Goal: Navigation & Orientation: Find specific page/section

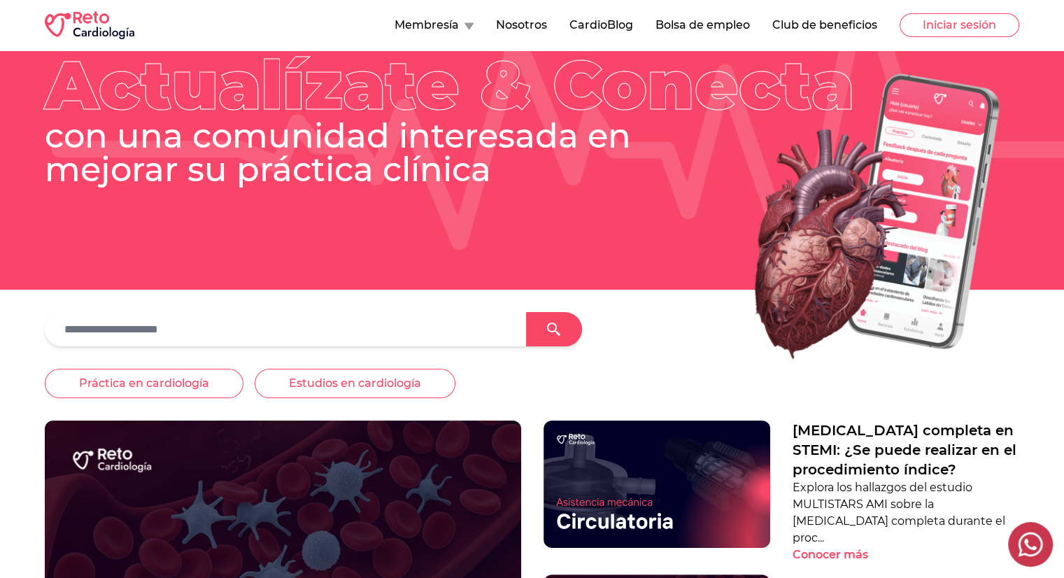
scroll to position [120, 0]
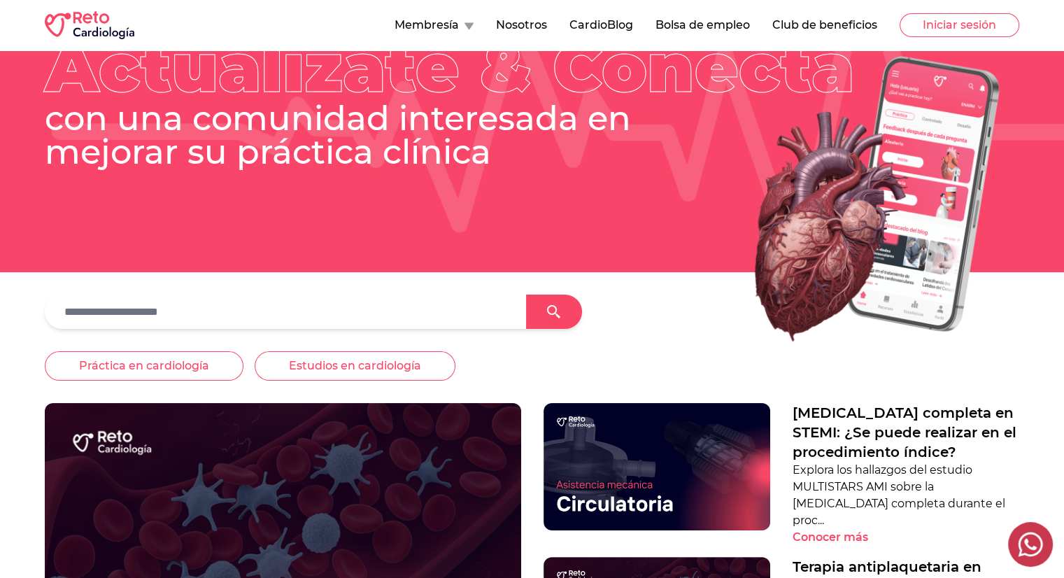
click at [448, 27] on button "Membresía" at bounding box center [434, 25] width 79 height 17
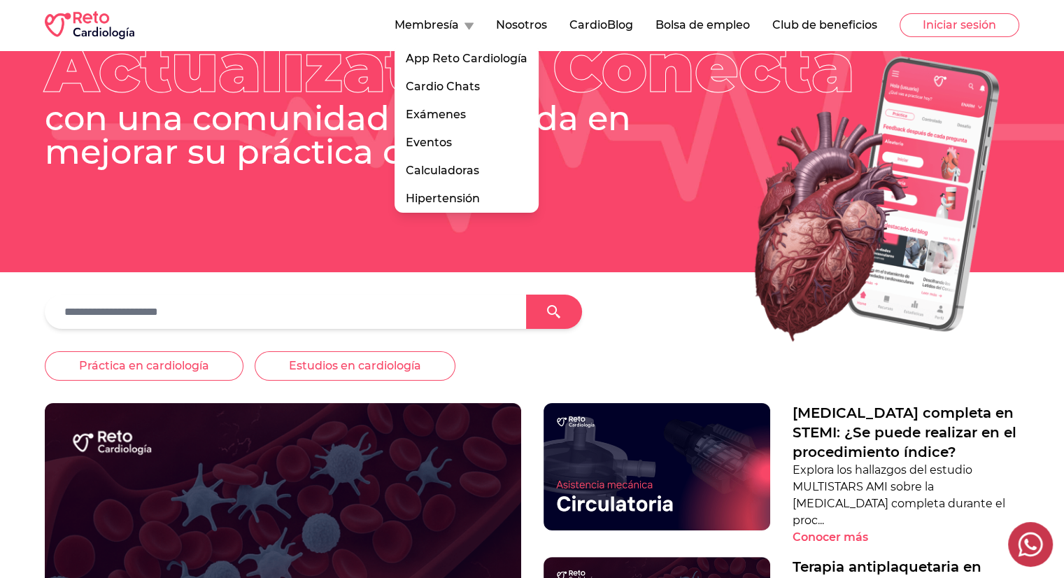
click at [700, 296] on div at bounding box center [532, 312] width 975 height 34
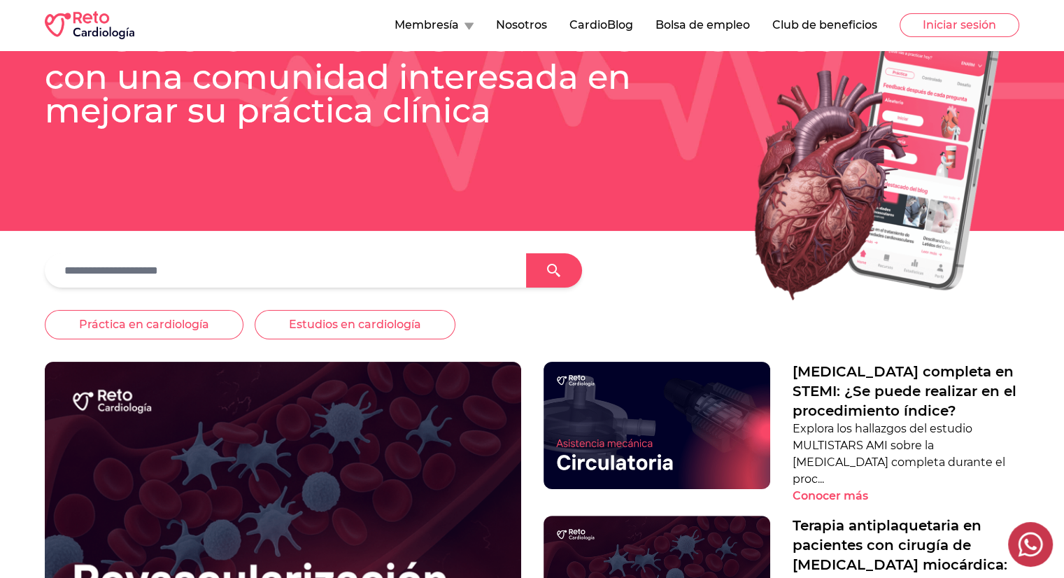
scroll to position [162, 0]
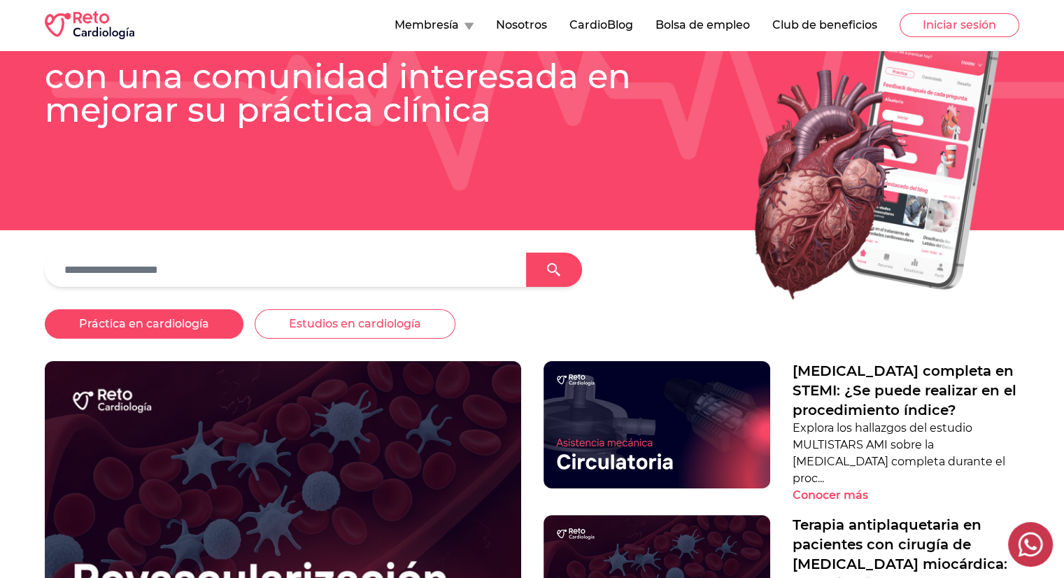
click at [177, 334] on button "Práctica en cardiología" at bounding box center [144, 323] width 199 height 29
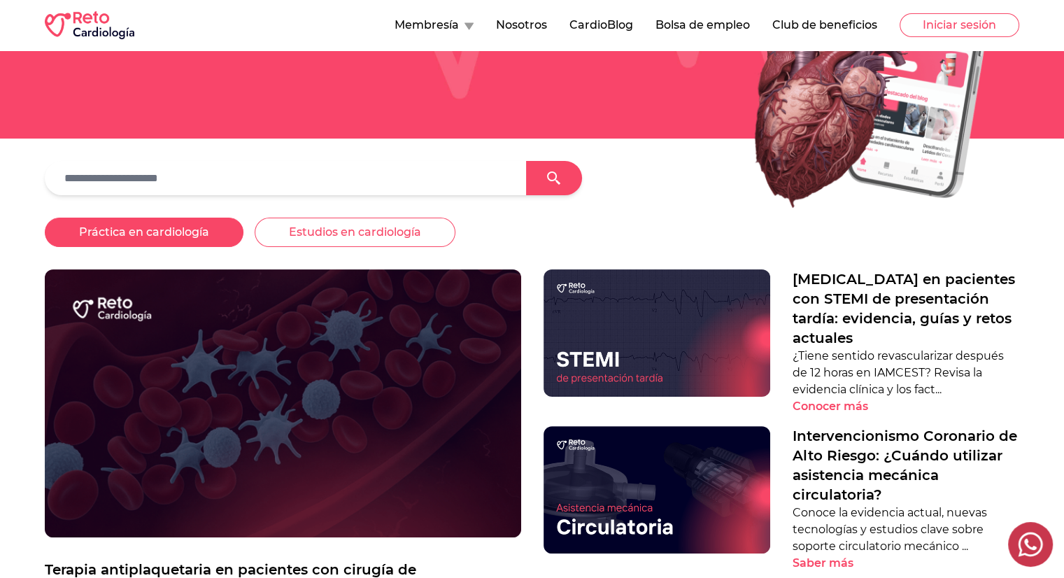
scroll to position [0, 0]
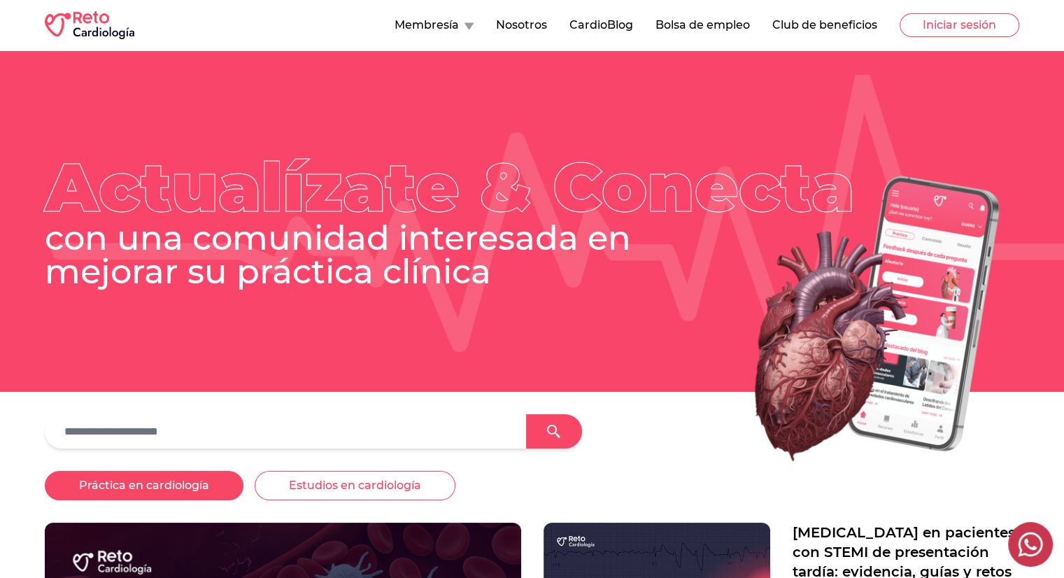
click at [518, 26] on button "Nosotros" at bounding box center [521, 25] width 51 height 17
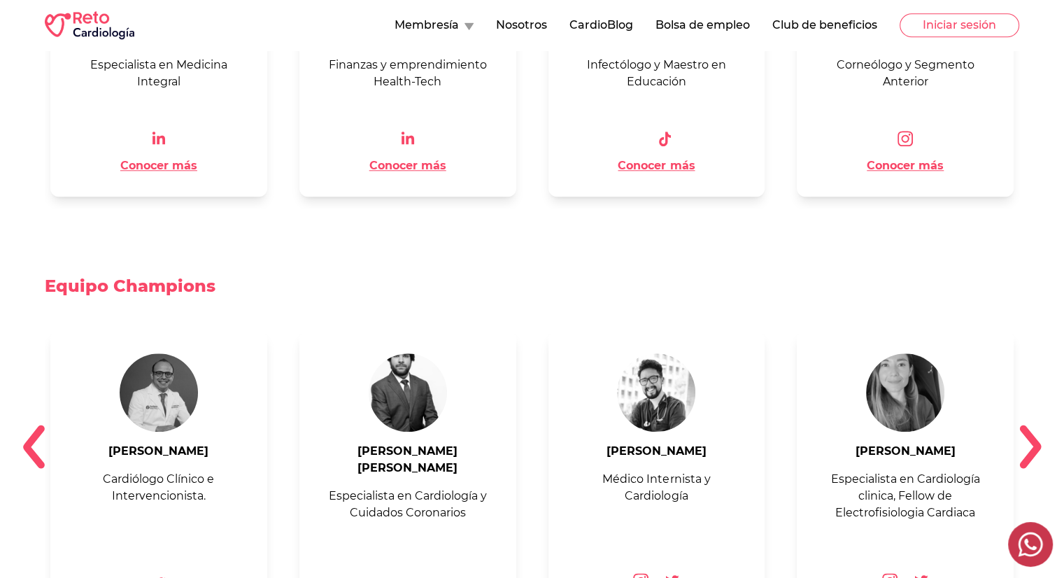
scroll to position [1578, 0]
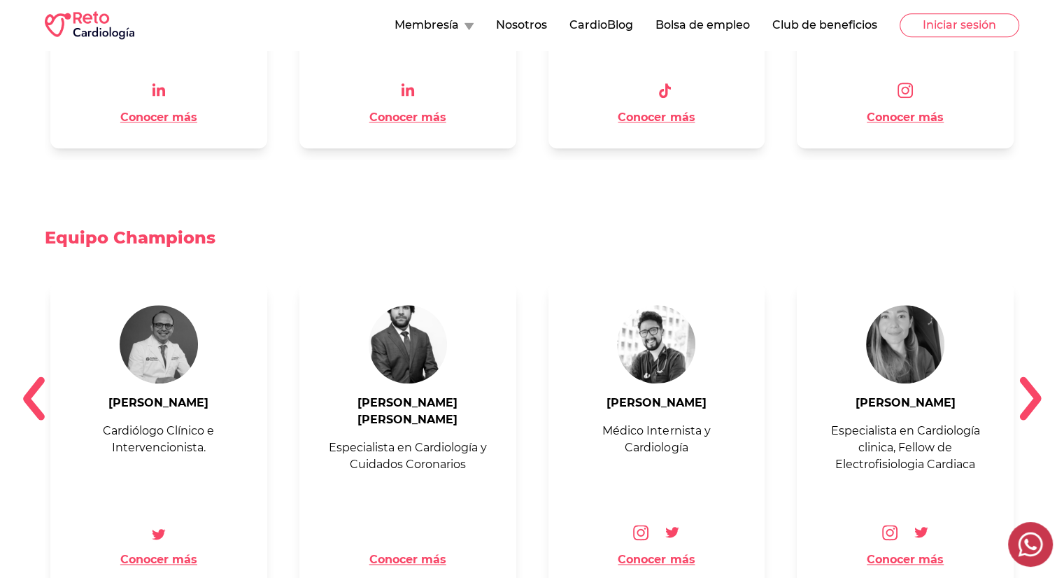
click at [1024, 390] on img at bounding box center [1030, 398] width 22 height 45
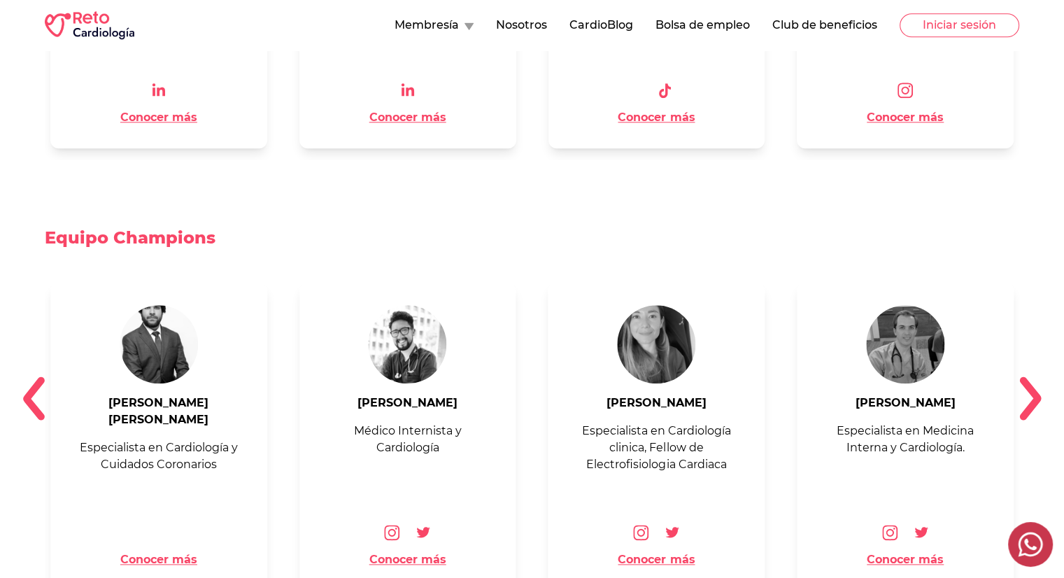
click at [1024, 390] on img at bounding box center [1030, 398] width 22 height 45
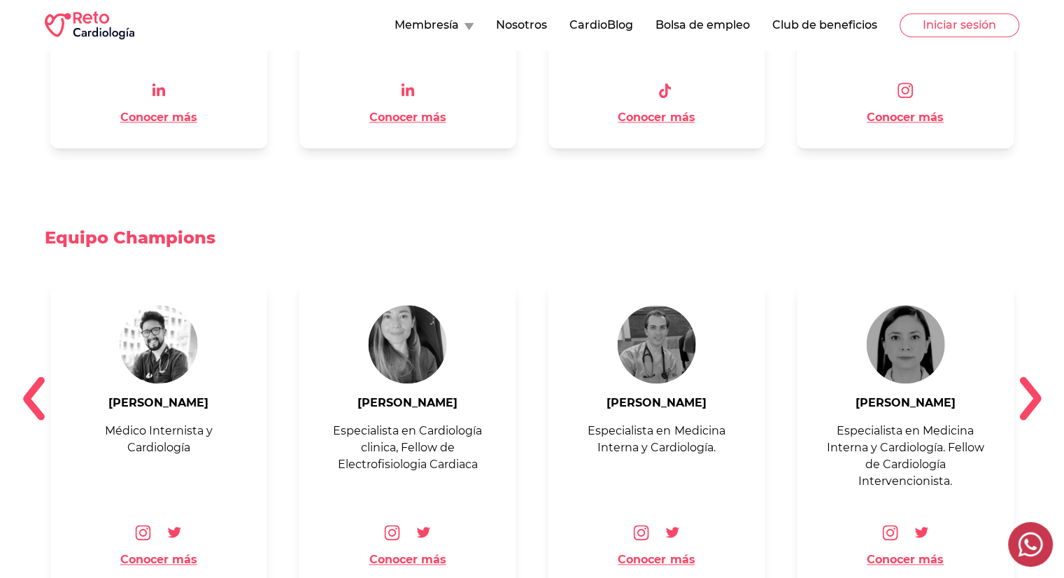
click at [1024, 390] on img at bounding box center [1030, 398] width 22 height 45
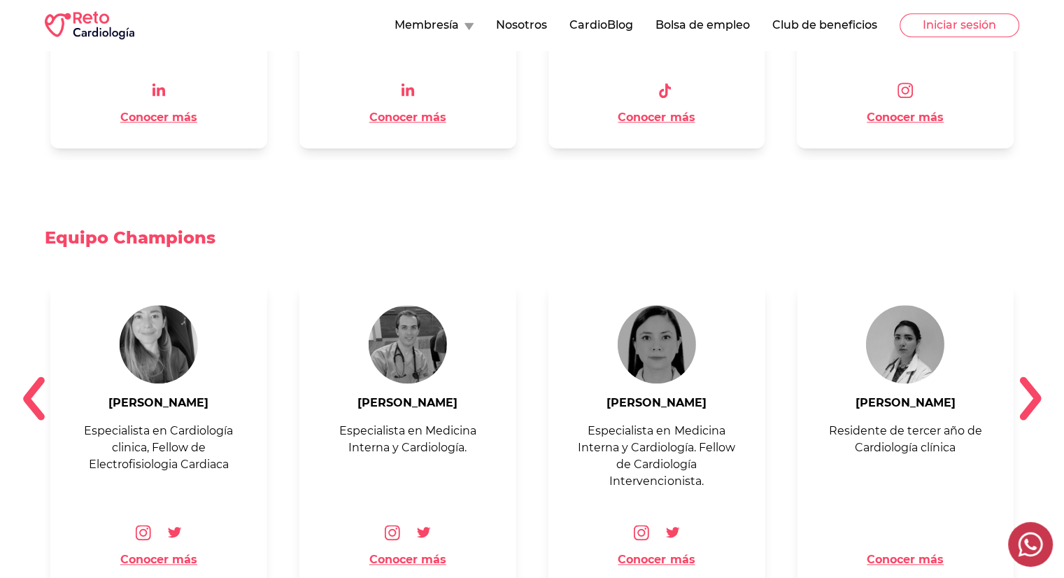
click at [1024, 390] on img at bounding box center [1030, 398] width 22 height 45
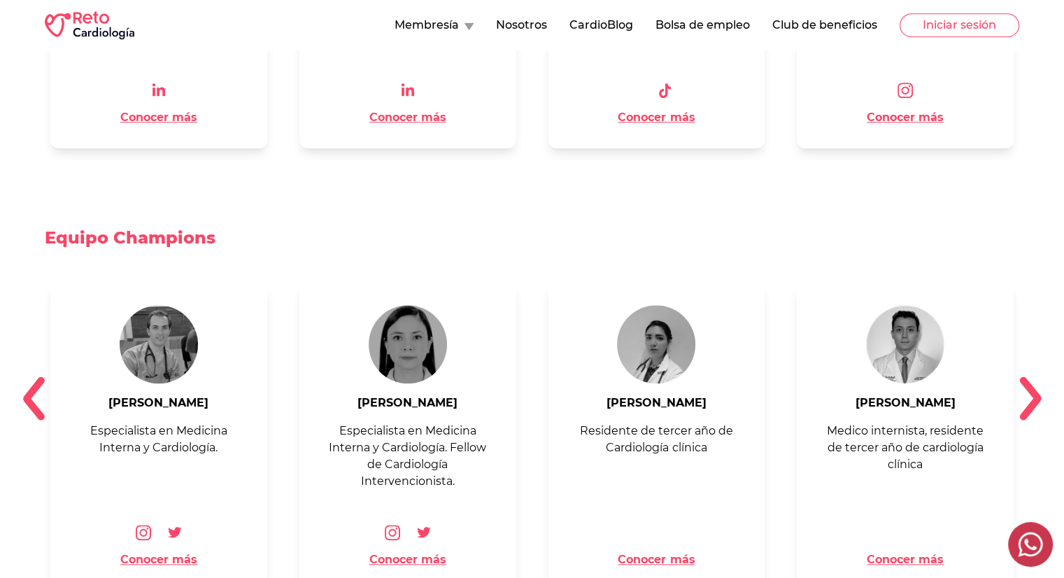
click at [1026, 408] on div "Equipo Champions [PERSON_NAME] Cardiólogo Clínico e Intervencionista. Conocer m…" at bounding box center [532, 425] width 1064 height 442
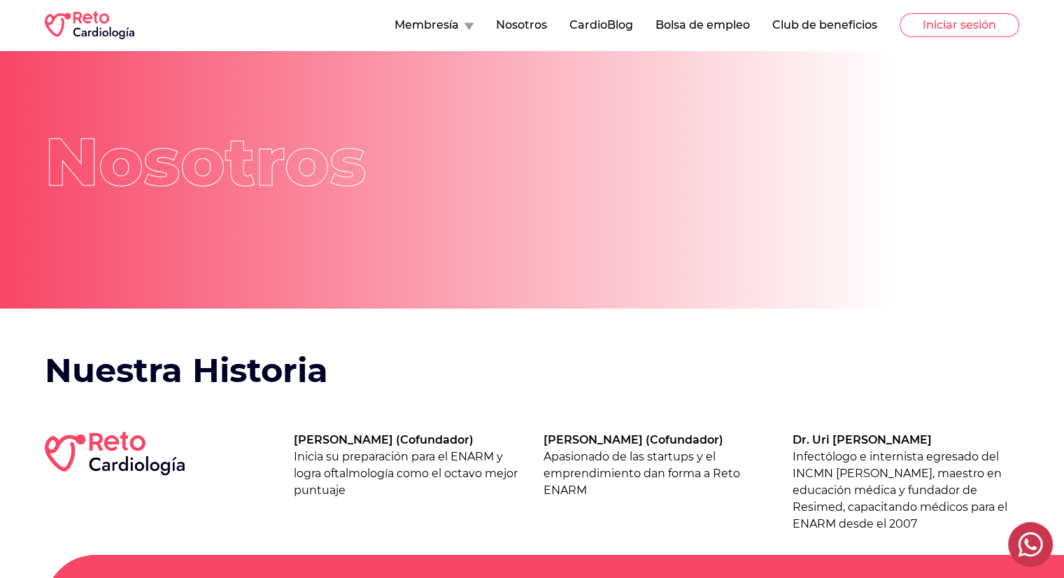
scroll to position [0, 0]
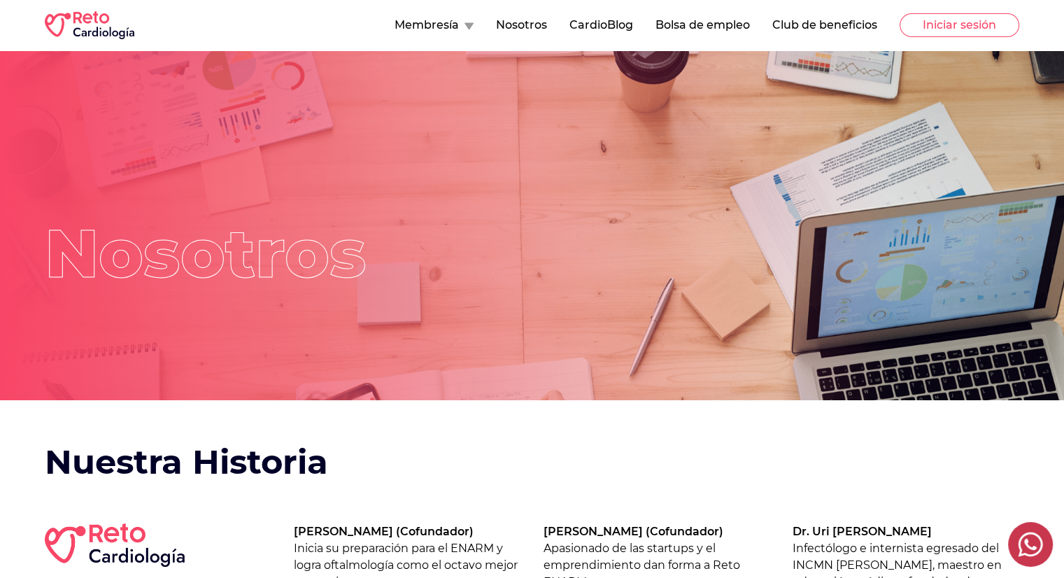
click at [577, 22] on button "CardioBlog" at bounding box center [602, 25] width 64 height 17
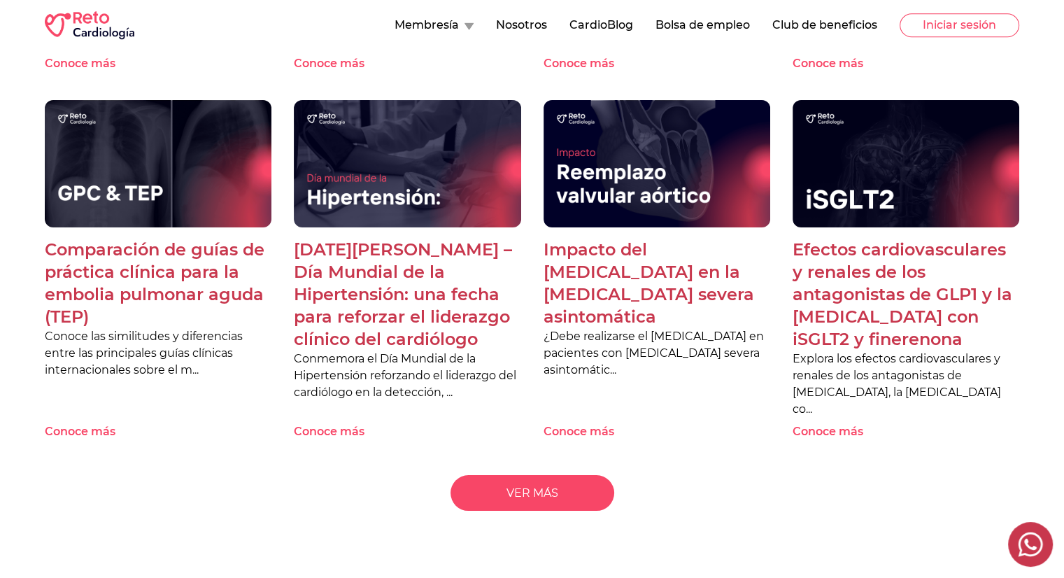
scroll to position [1146, 0]
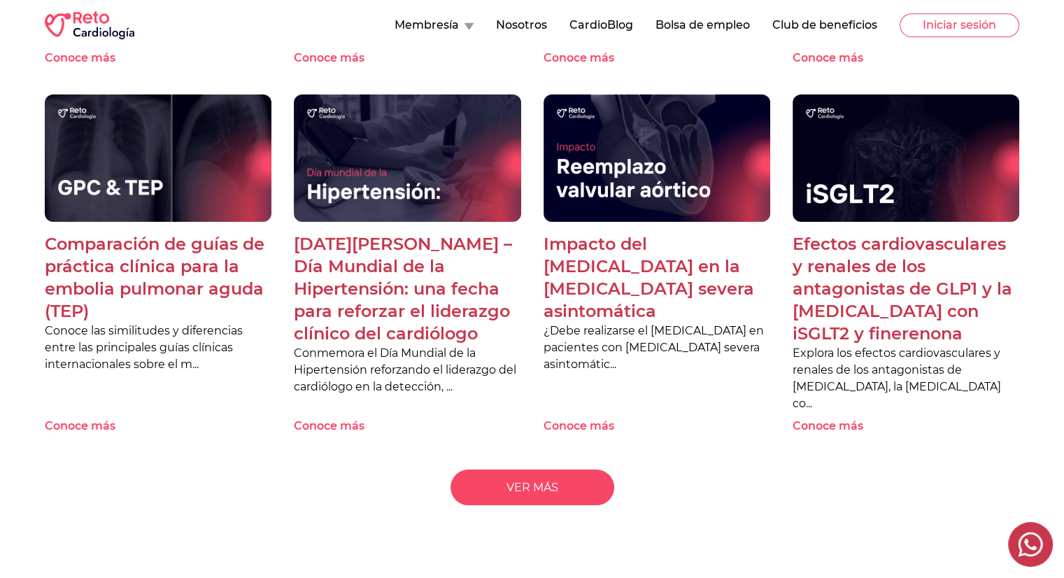
click at [824, 29] on button "Club de beneficios" at bounding box center [824, 25] width 105 height 17
